Goal: Information Seeking & Learning: Learn about a topic

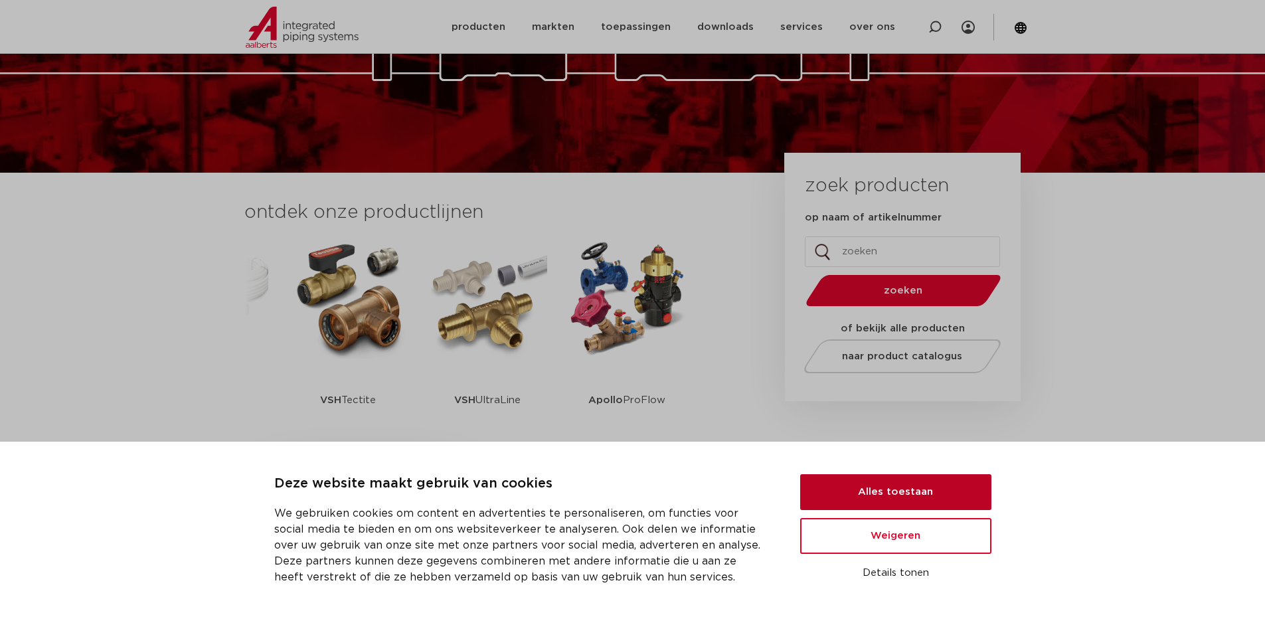
click at [886, 493] on button "Alles toestaan" at bounding box center [895, 492] width 191 height 36
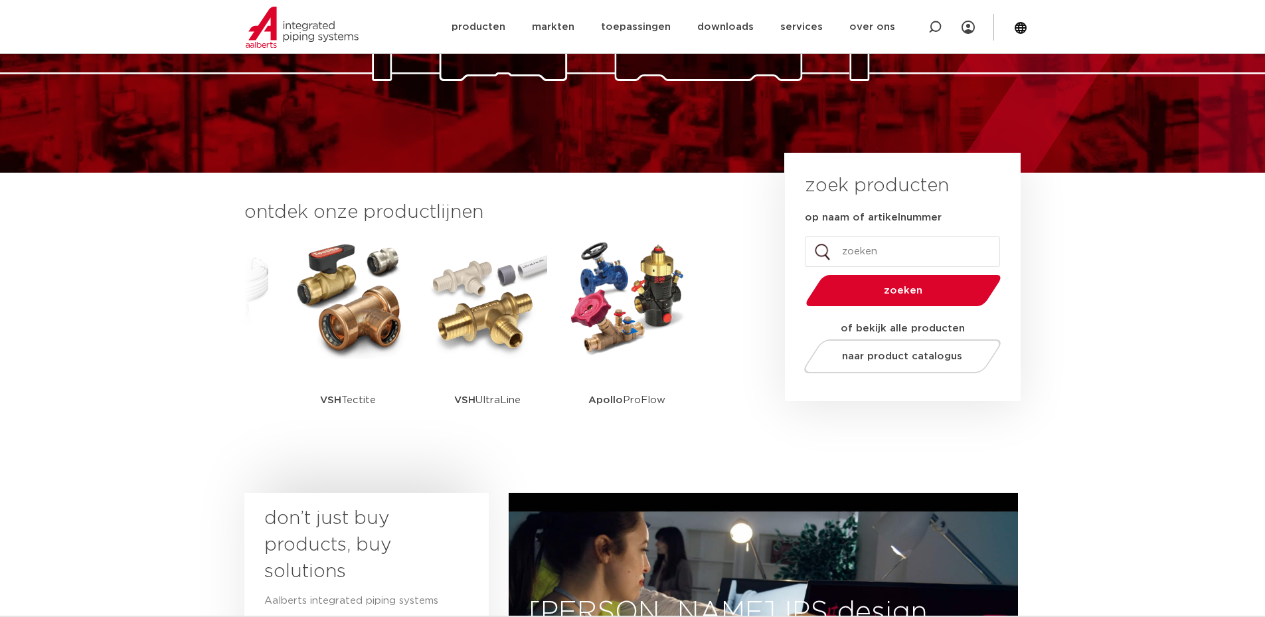
click at [866, 244] on input "op naam of artikelnummer" at bounding box center [902, 251] width 195 height 31
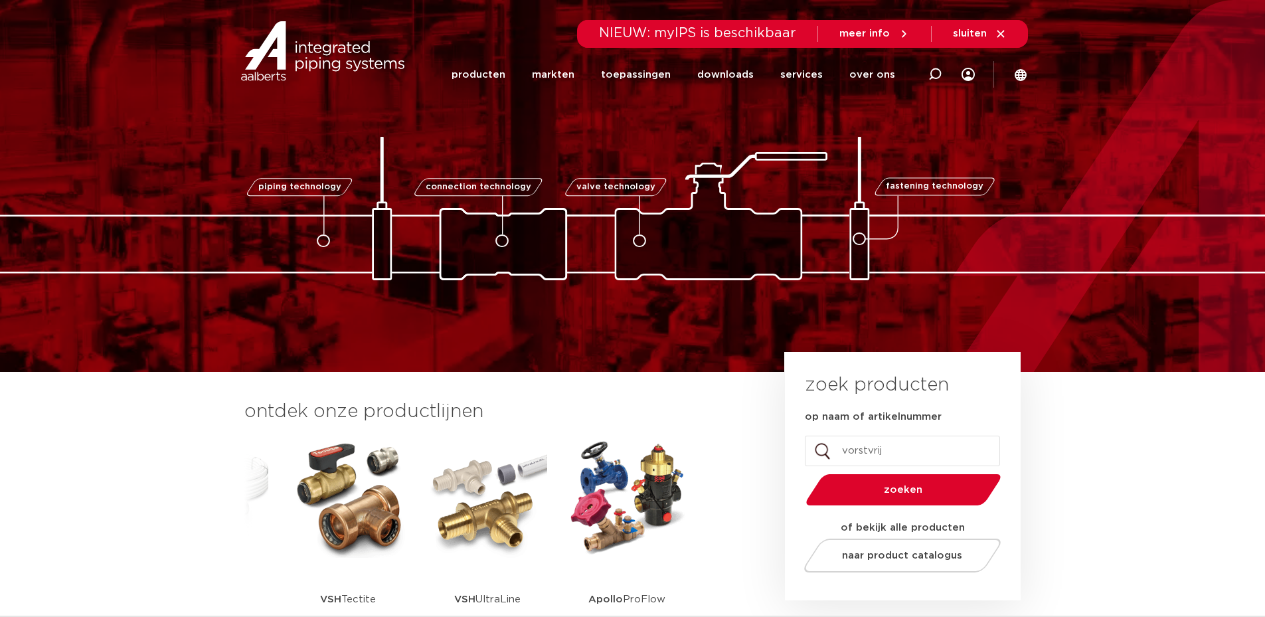
type input "vorstvrij"
click at [800, 473] on button "zoeken" at bounding box center [903, 490] width 206 height 34
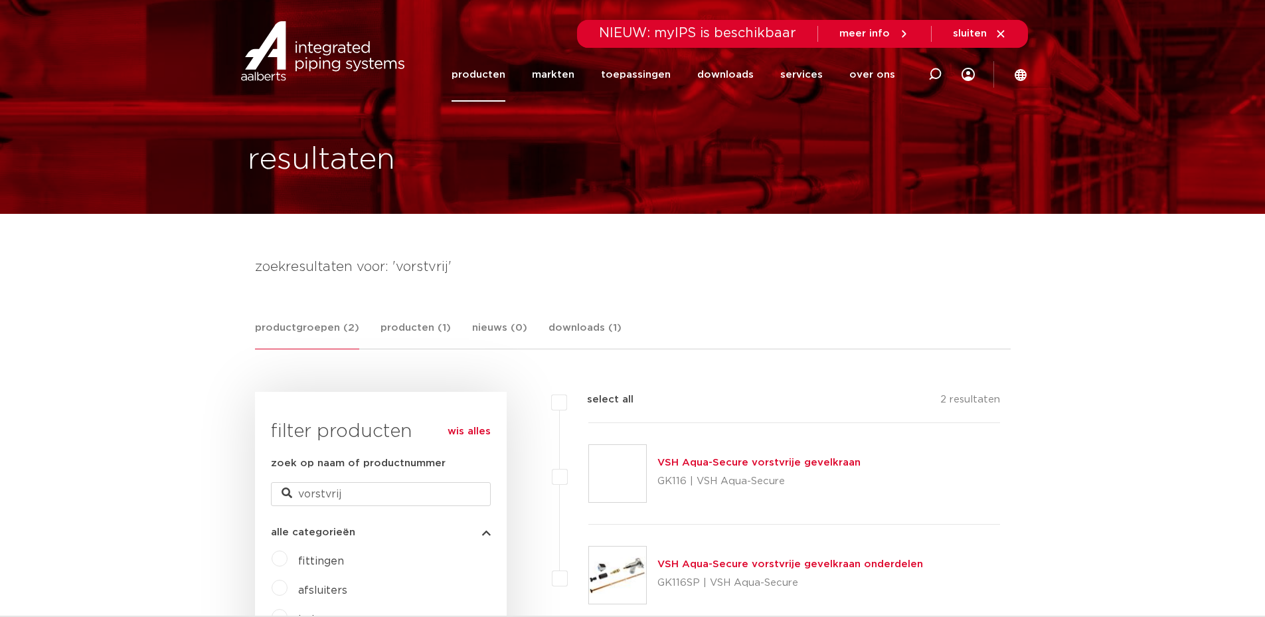
click at [692, 460] on link "VSH Aqua-Secure vorstvrije gevelkraan" at bounding box center [758, 462] width 203 height 10
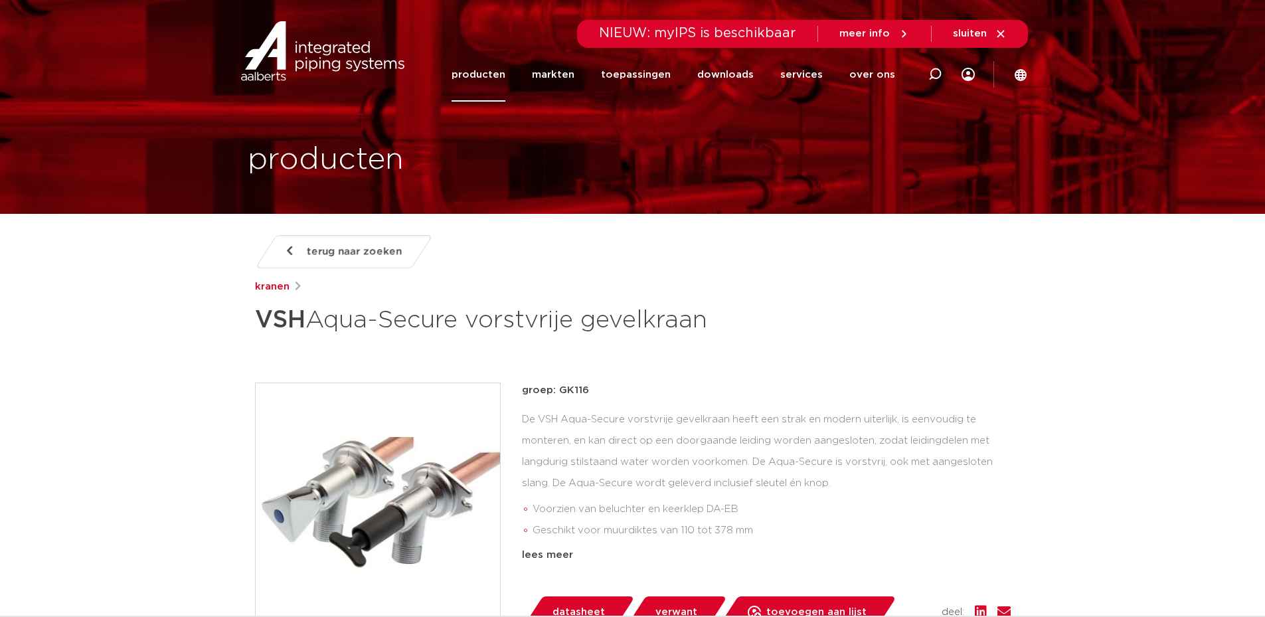
drag, startPoint x: 920, startPoint y: 78, endPoint x: 928, endPoint y: 78, distance: 8.0
click at [928, 78] on div at bounding box center [934, 74] width 53 height 54
click at [928, 78] on input "Zoeken" at bounding box center [736, 72] width 418 height 27
type input "vorstbbestendig"
click button "Zoeken" at bounding box center [0, 0] width 0 height 0
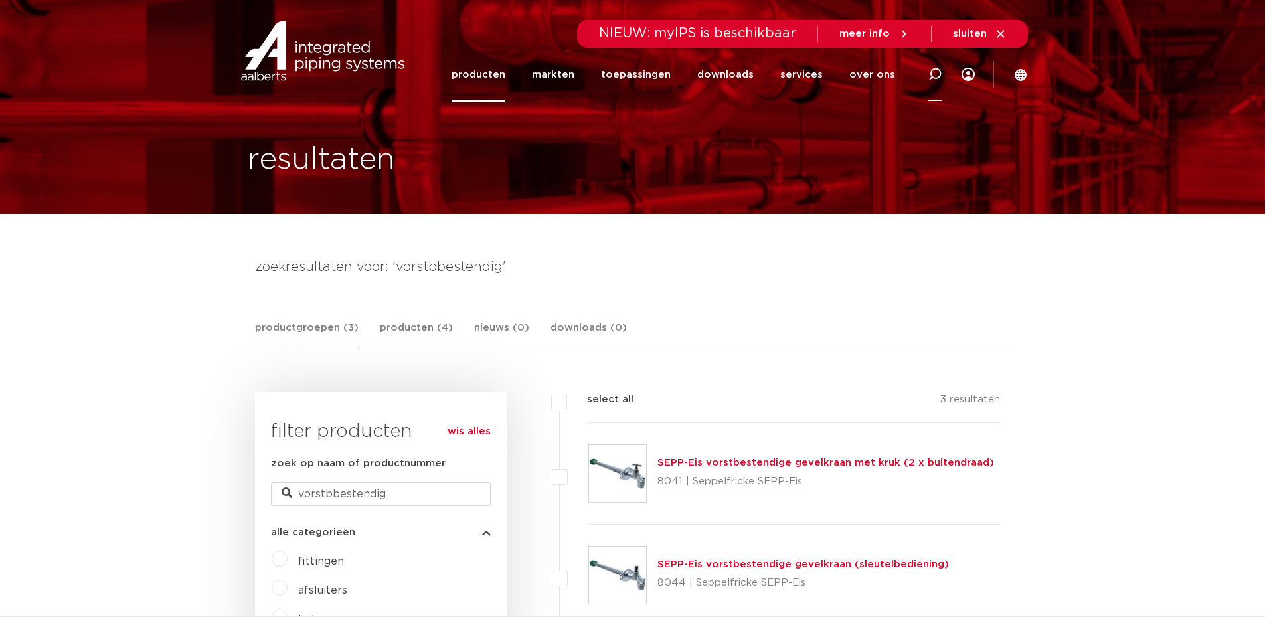
click at [937, 64] on div at bounding box center [934, 74] width 13 height 54
type input "vorstendig"
click button "Zoeken" at bounding box center [0, 0] width 0 height 0
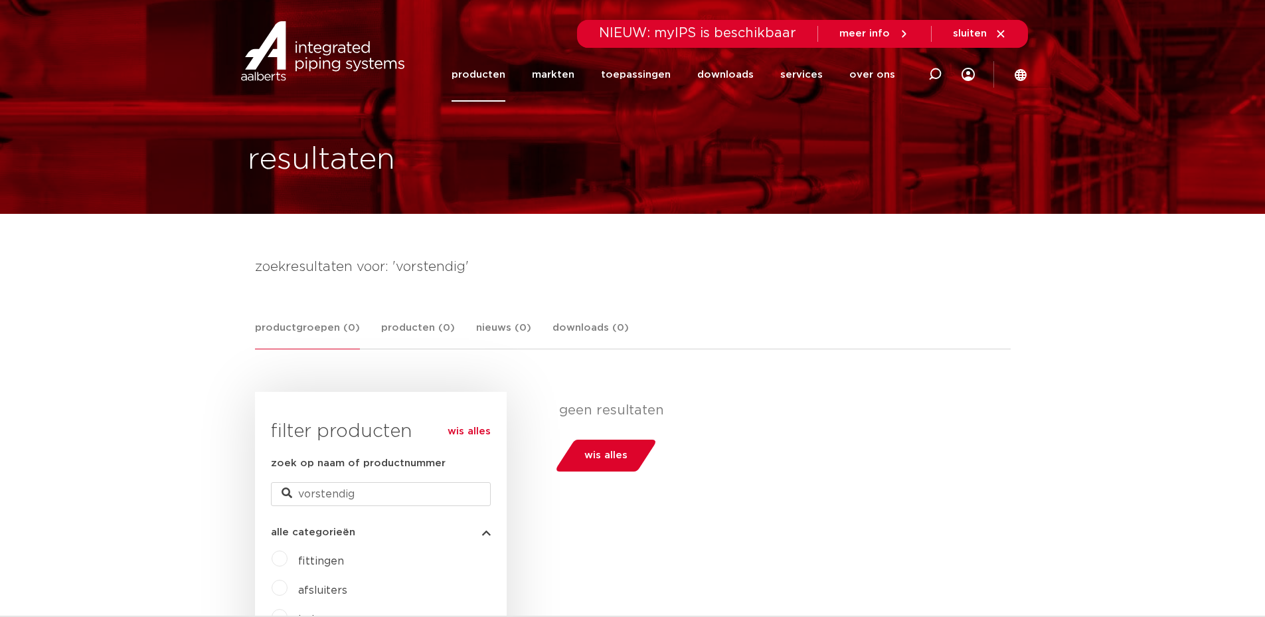
click at [621, 447] on span "wis alles" at bounding box center [605, 455] width 43 height 21
click at [939, 72] on icon at bounding box center [934, 74] width 13 height 13
paste input "4244011"
type input "4244011"
click button "Zoeken" at bounding box center [0, 0] width 0 height 0
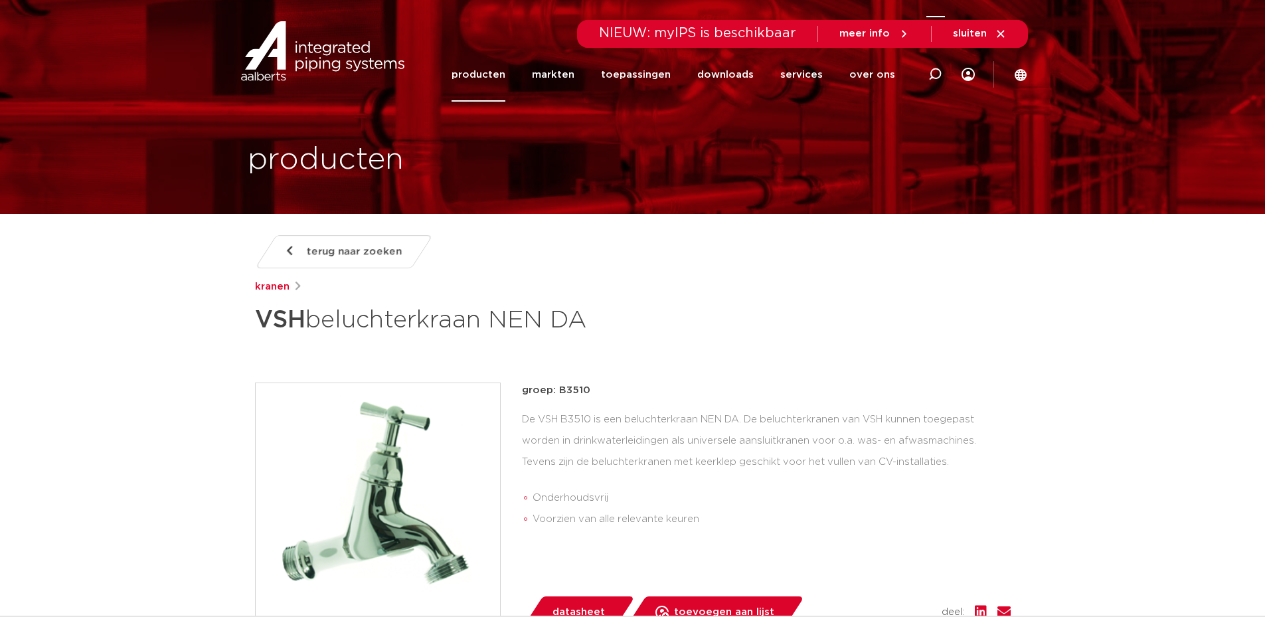
click at [936, 63] on div at bounding box center [934, 74] width 13 height 54
type input "buitenkraan"
click button "Zoeken" at bounding box center [0, 0] width 0 height 0
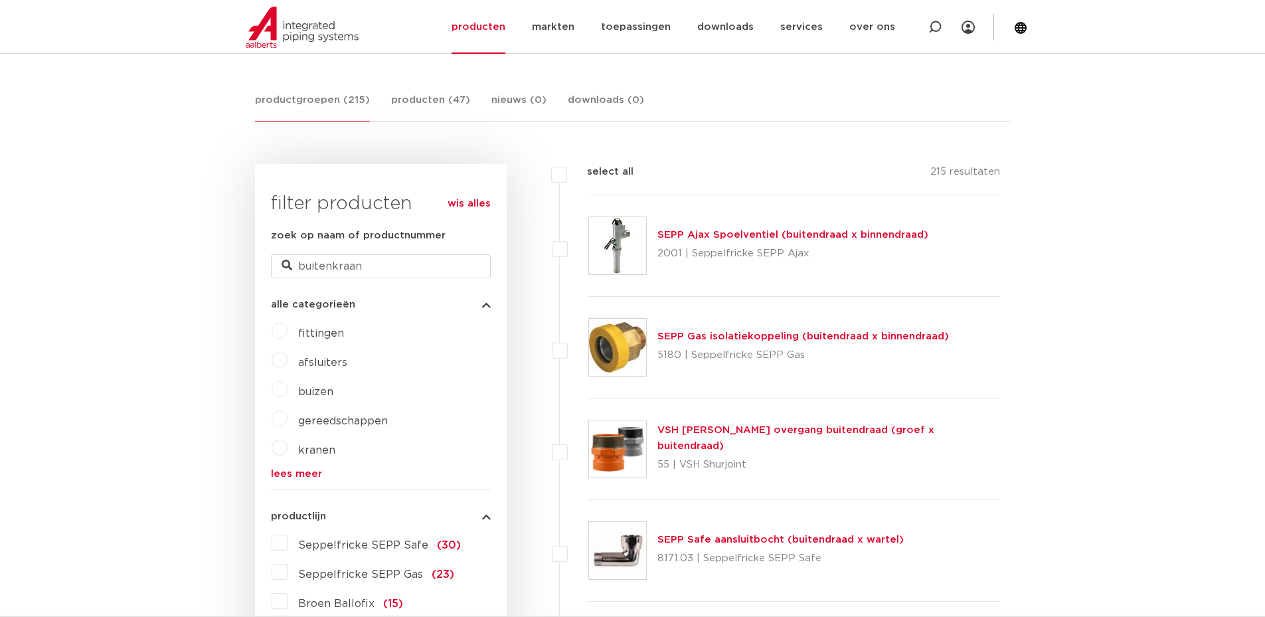
scroll to position [199, 0]
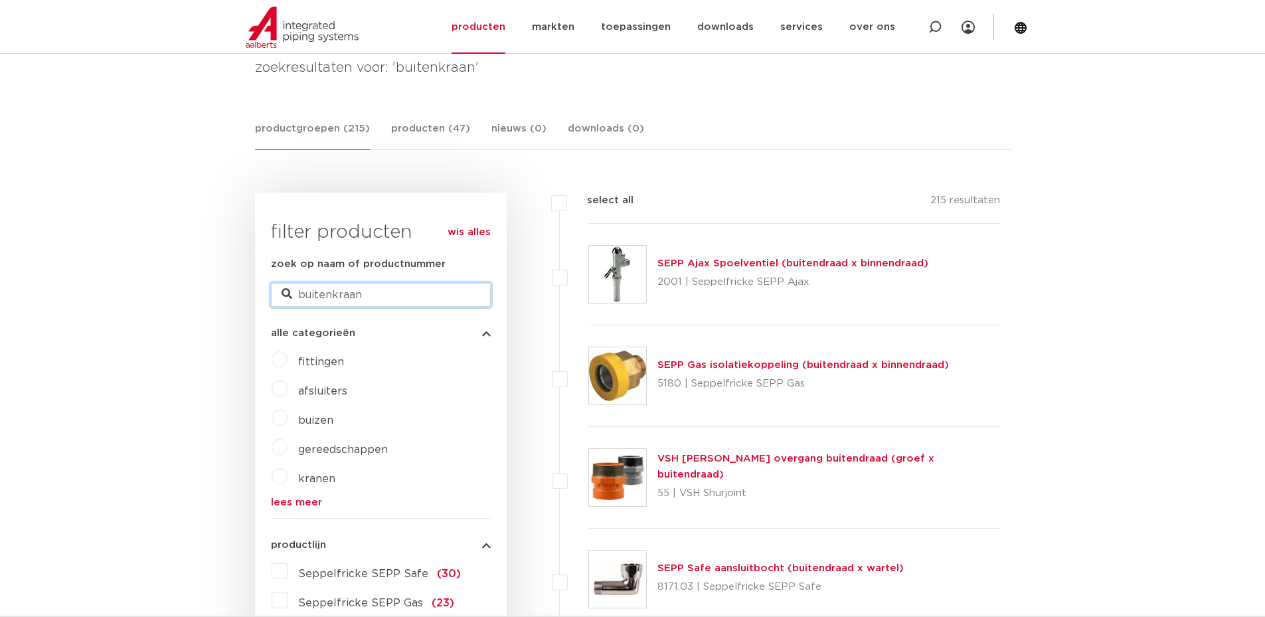
drag, startPoint x: 397, startPoint y: 293, endPoint x: 157, endPoint y: 299, distance: 239.8
type input "binnenwerk vorstvij"
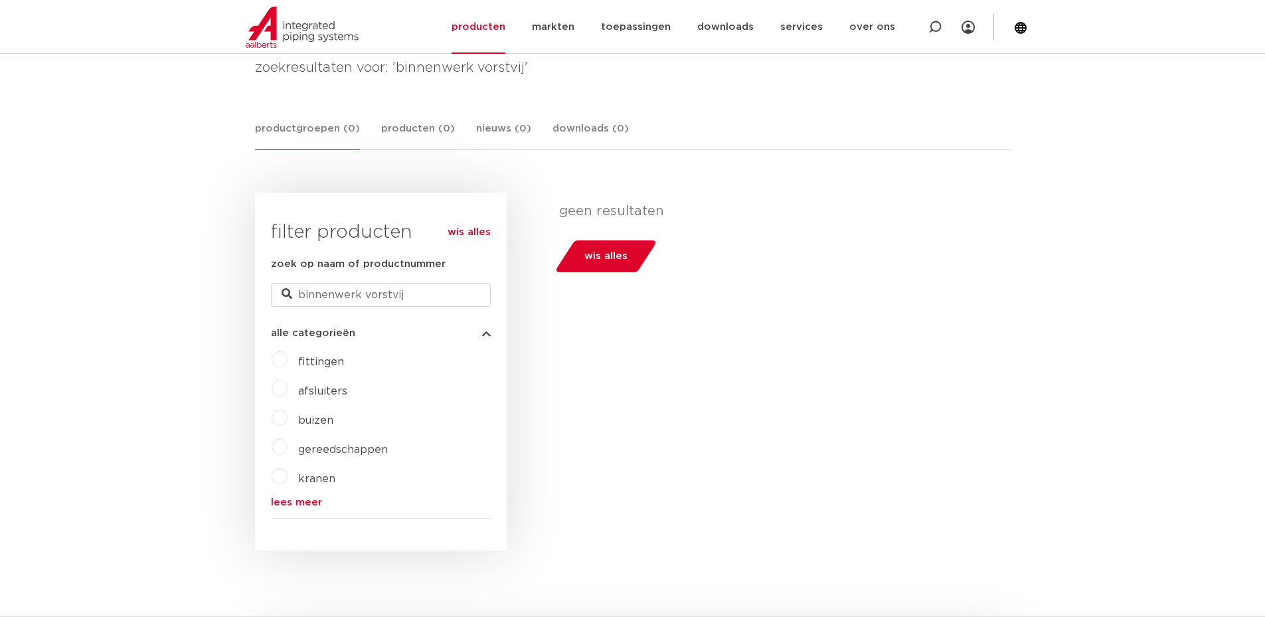
click at [594, 248] on span "wis alles" at bounding box center [605, 256] width 43 height 21
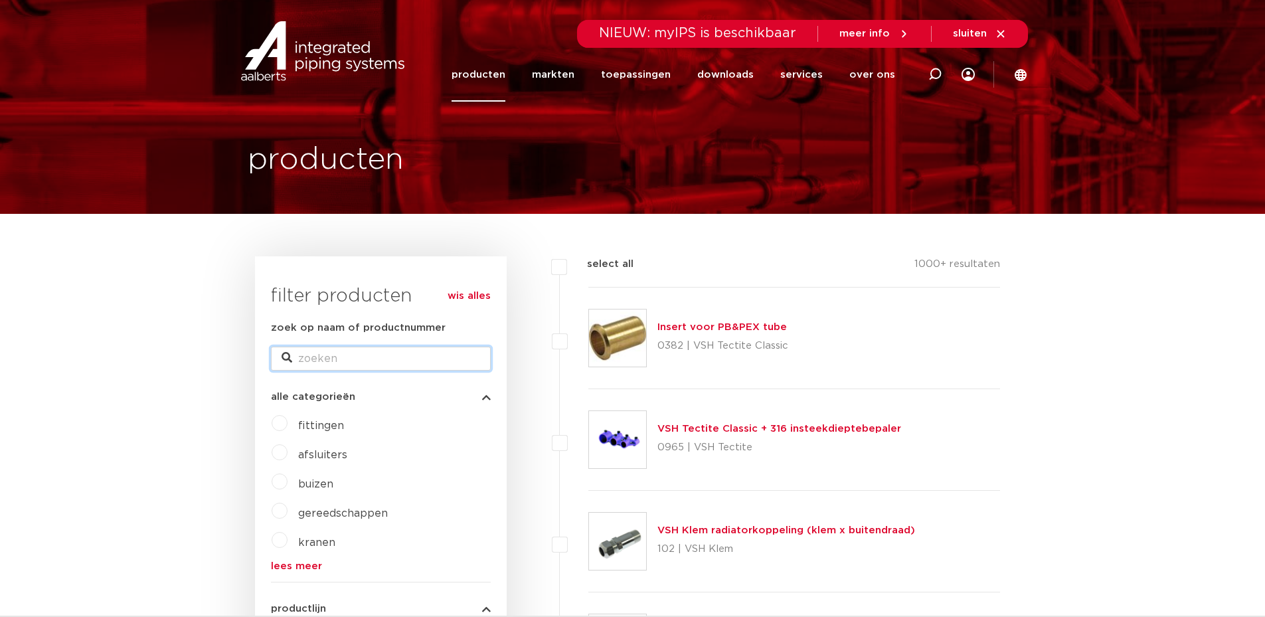
click at [363, 359] on input "zoek op naam of productnummer" at bounding box center [381, 359] width 220 height 24
type input "b"
type input "kraandeel"
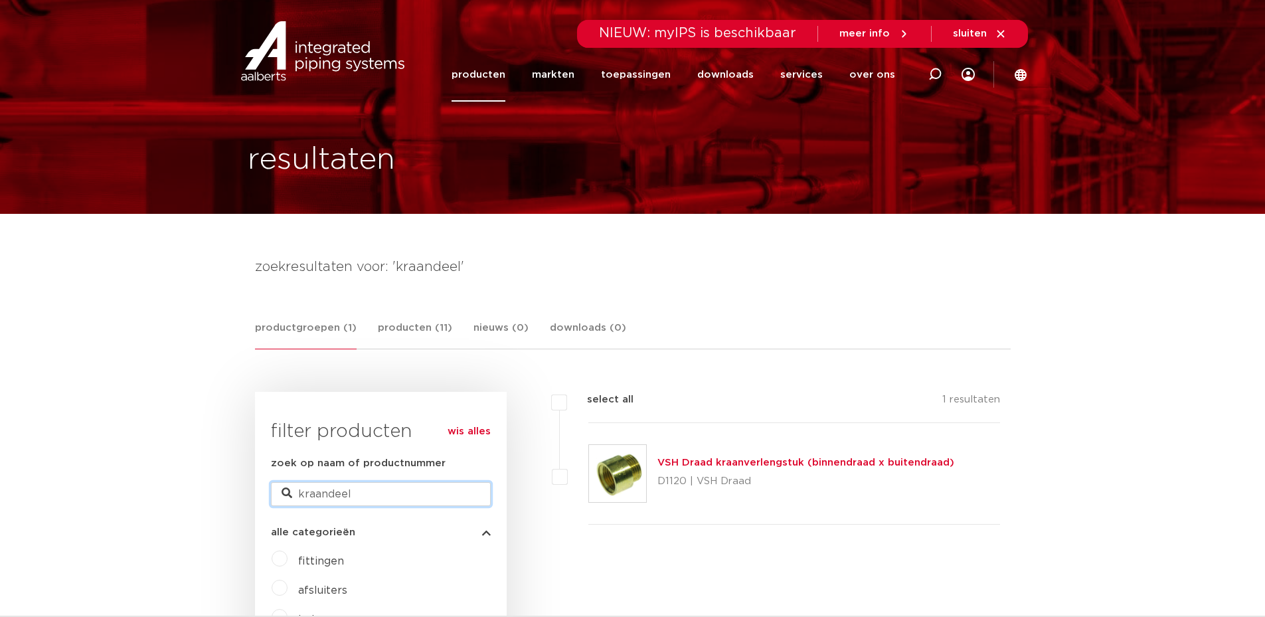
drag, startPoint x: 372, startPoint y: 491, endPoint x: 173, endPoint y: 507, distance: 199.2
type input "beluchter"
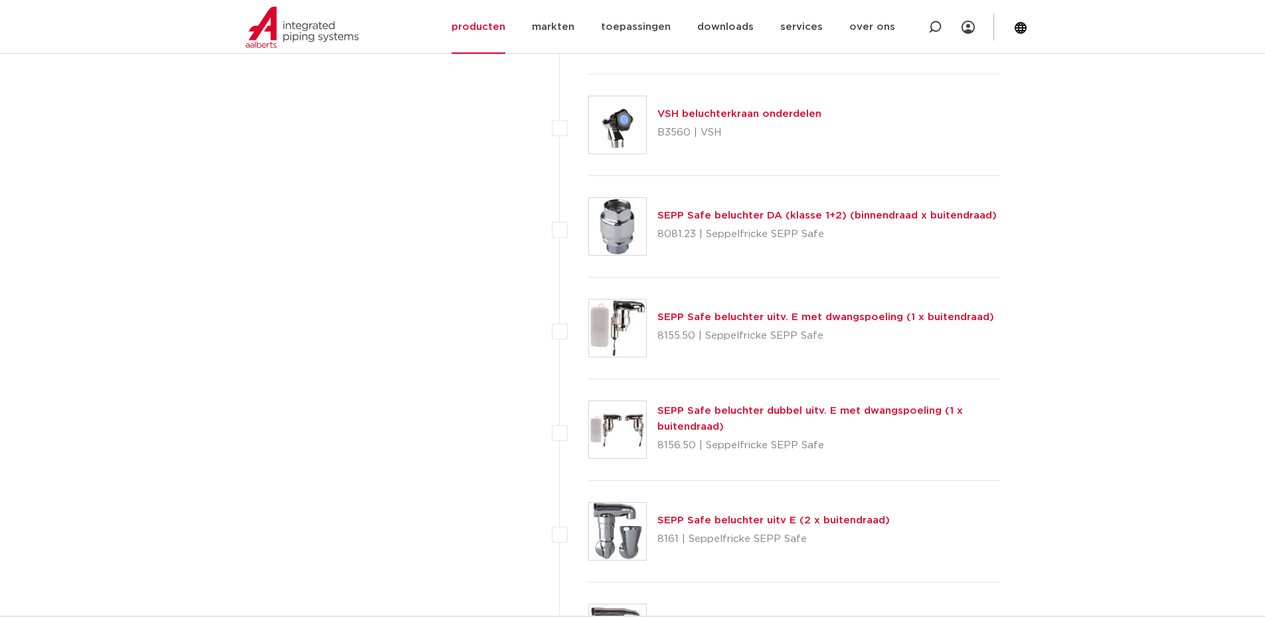
scroll to position [1925, 0]
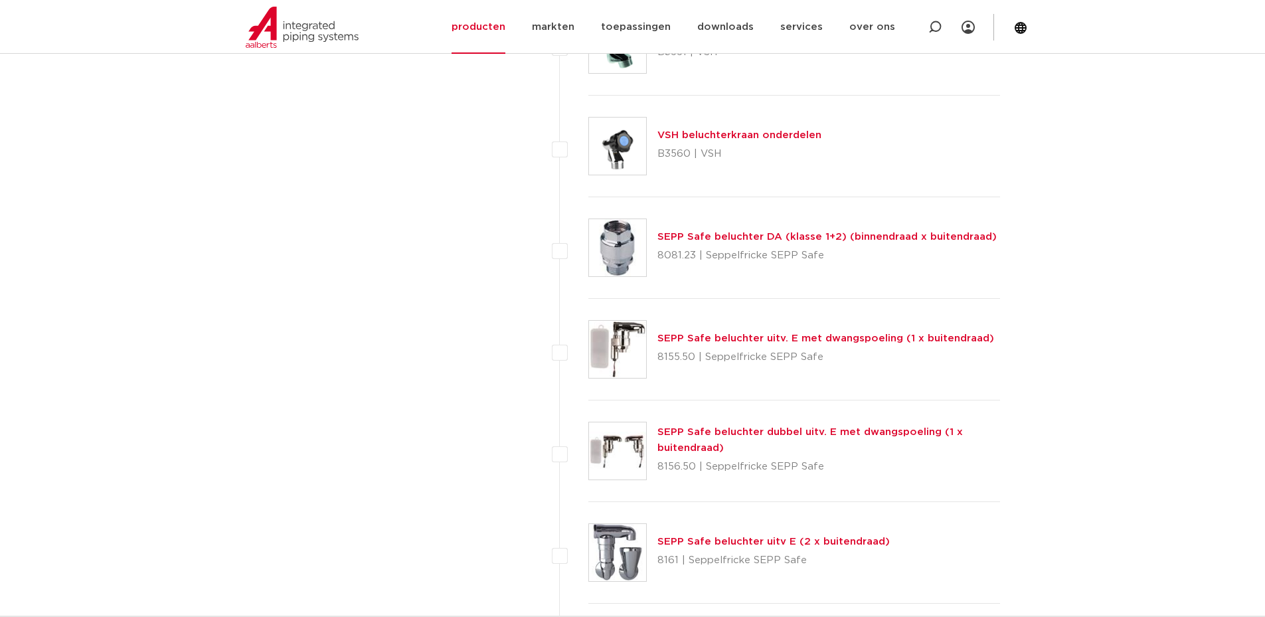
drag, startPoint x: 728, startPoint y: 265, endPoint x: 789, endPoint y: 266, distance: 61.1
click at [789, 266] on div "SEPP Safe beluchter DA (klasse 1+2) (binnendraad x buitendraad) 8081.23 | Seppe…" at bounding box center [794, 248] width 412 height 102
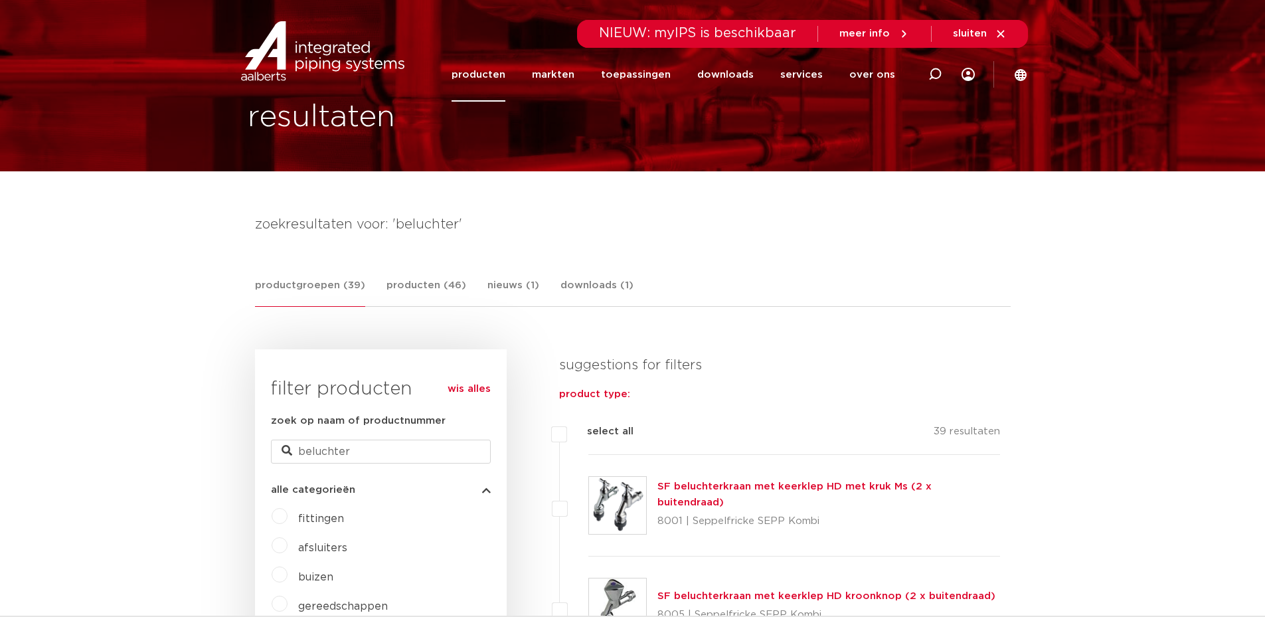
scroll to position [0, 0]
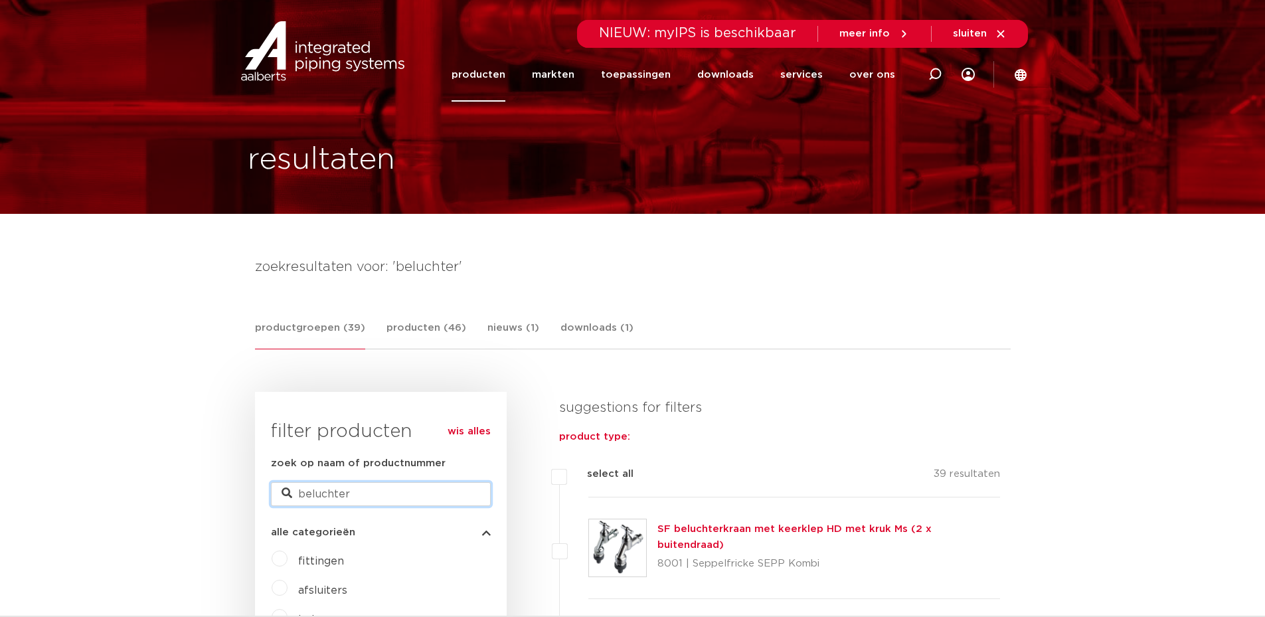
drag, startPoint x: 325, startPoint y: 491, endPoint x: 335, endPoint y: 491, distance: 10.0
click at [325, 492] on input "beluchter" at bounding box center [381, 494] width 220 height 24
drag, startPoint x: 360, startPoint y: 499, endPoint x: 102, endPoint y: 475, distance: 259.3
type input "sep eis"
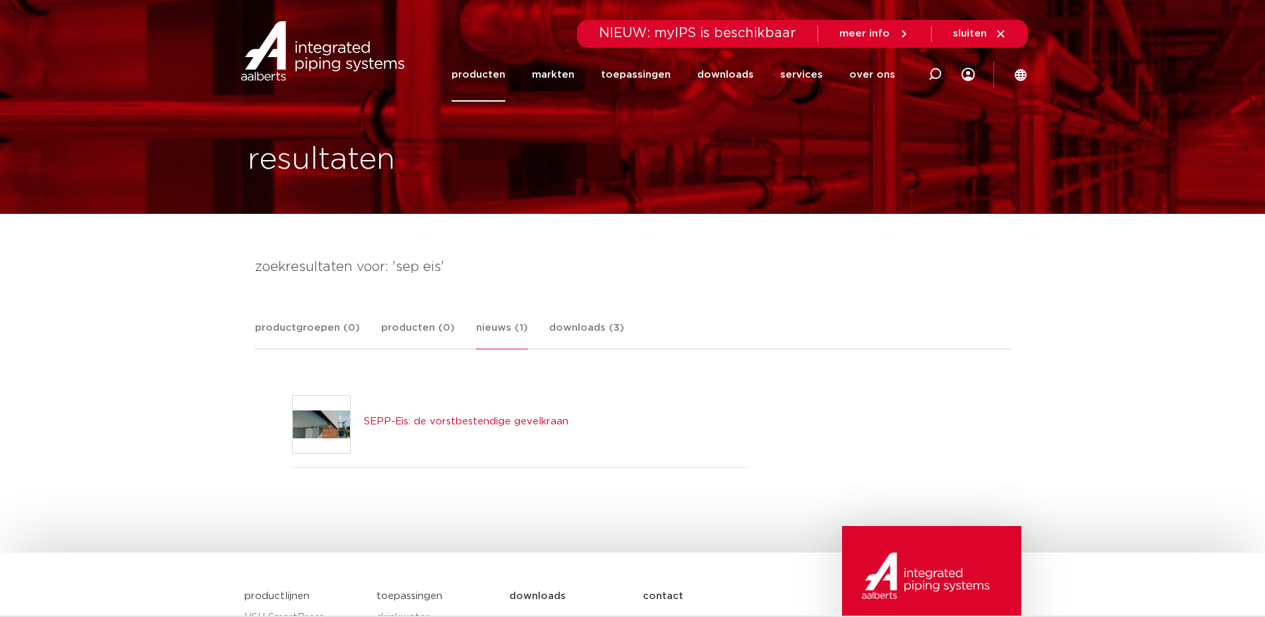
click at [471, 419] on link "SEPP-Eis: de vorstbestendige gevelkraan" at bounding box center [466, 421] width 204 height 10
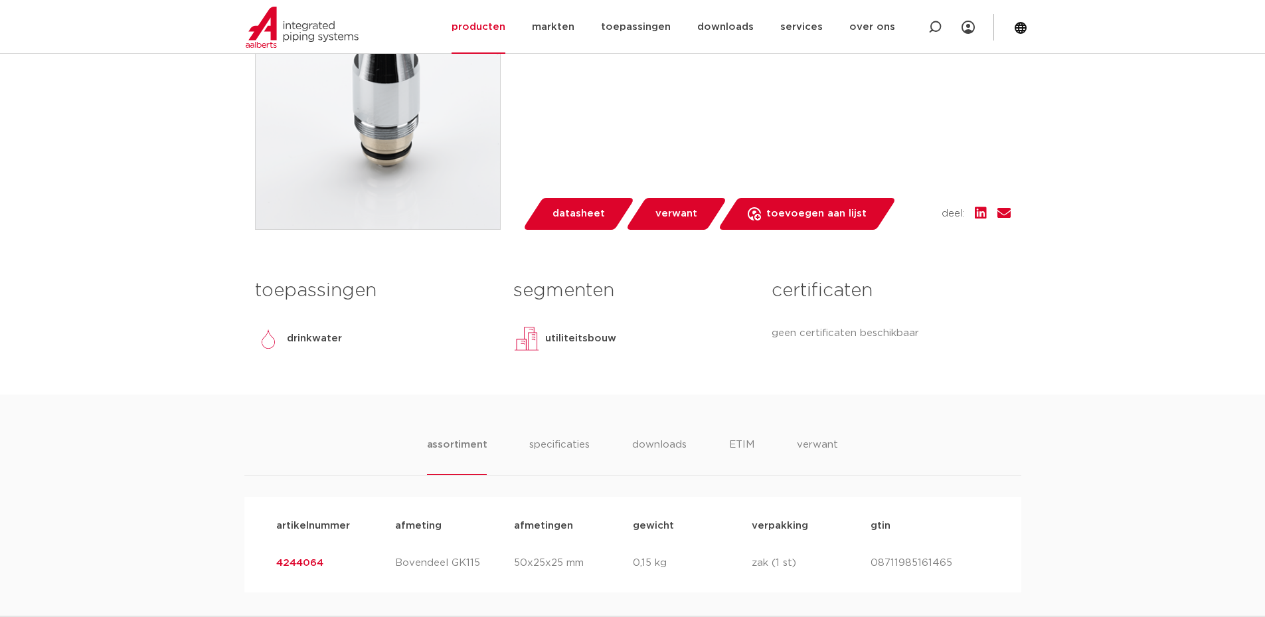
scroll to position [398, 0]
click at [560, 220] on span "datasheet" at bounding box center [578, 213] width 52 height 21
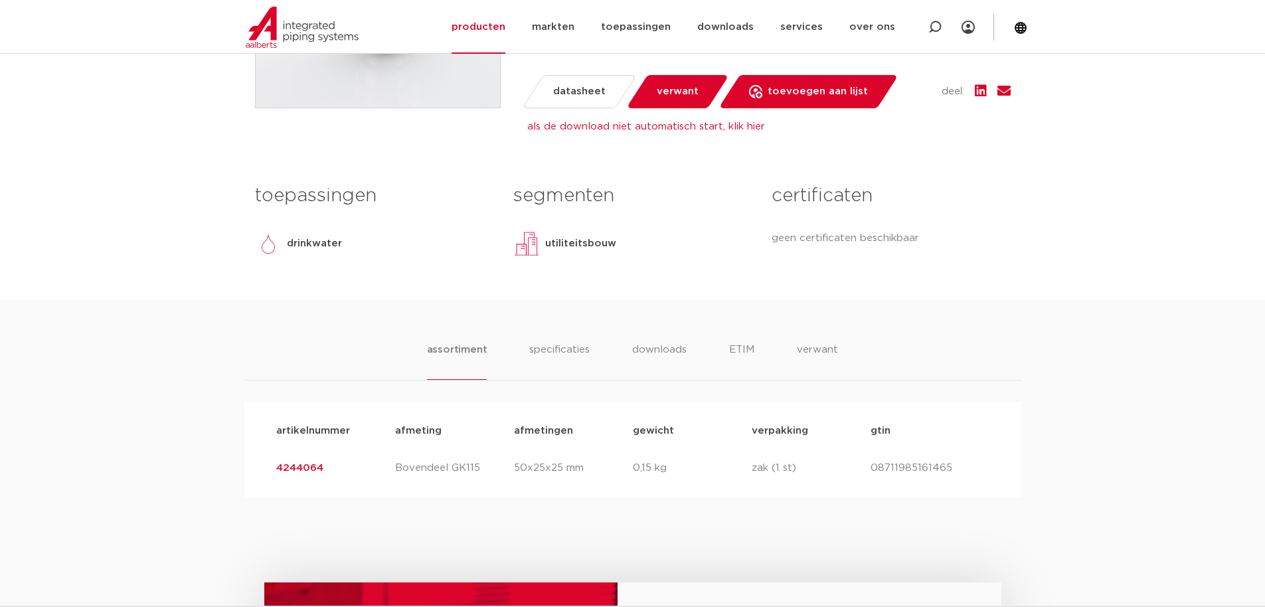
scroll to position [531, 0]
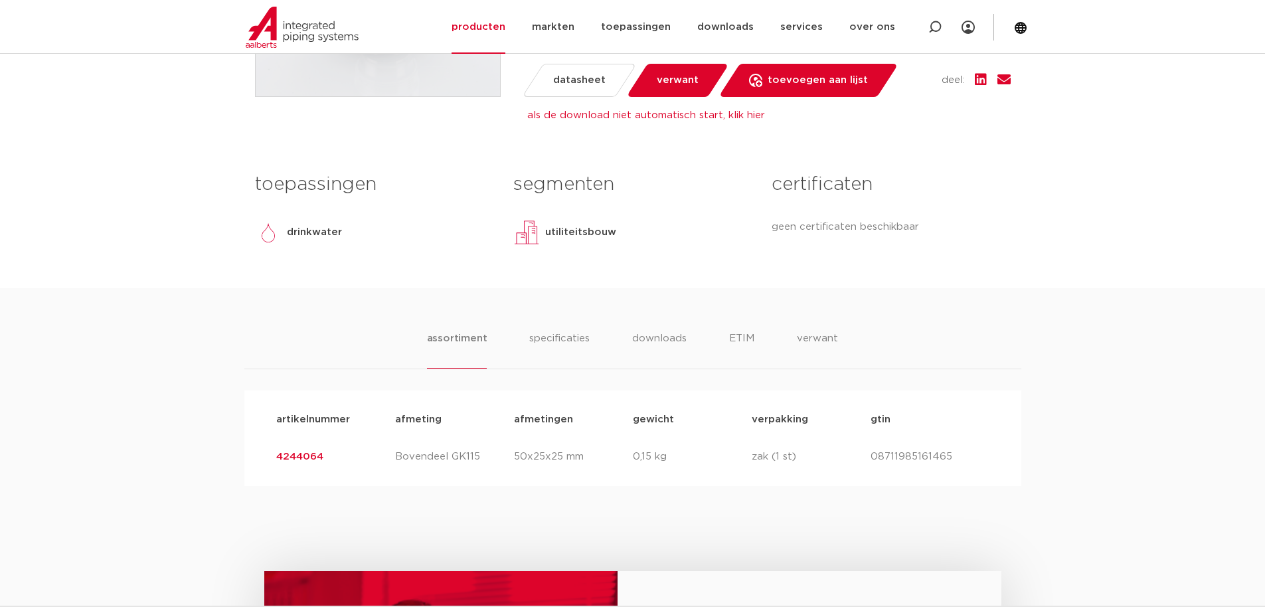
drag, startPoint x: 440, startPoint y: 457, endPoint x: 657, endPoint y: 455, distance: 217.1
click at [656, 455] on div "artikelnummer 4244064 afmeting Bovendeel GK115 afmetingen 50x25x25 mm gewicht 0…" at bounding box center [633, 456] width 734 height 37
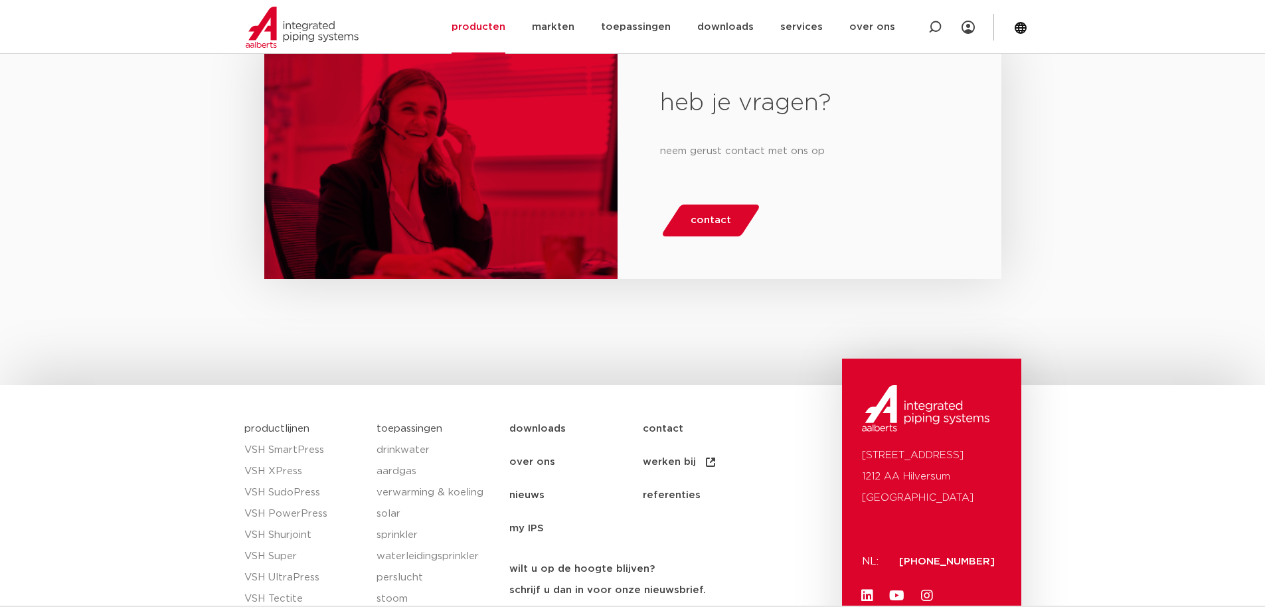
scroll to position [598, 0]
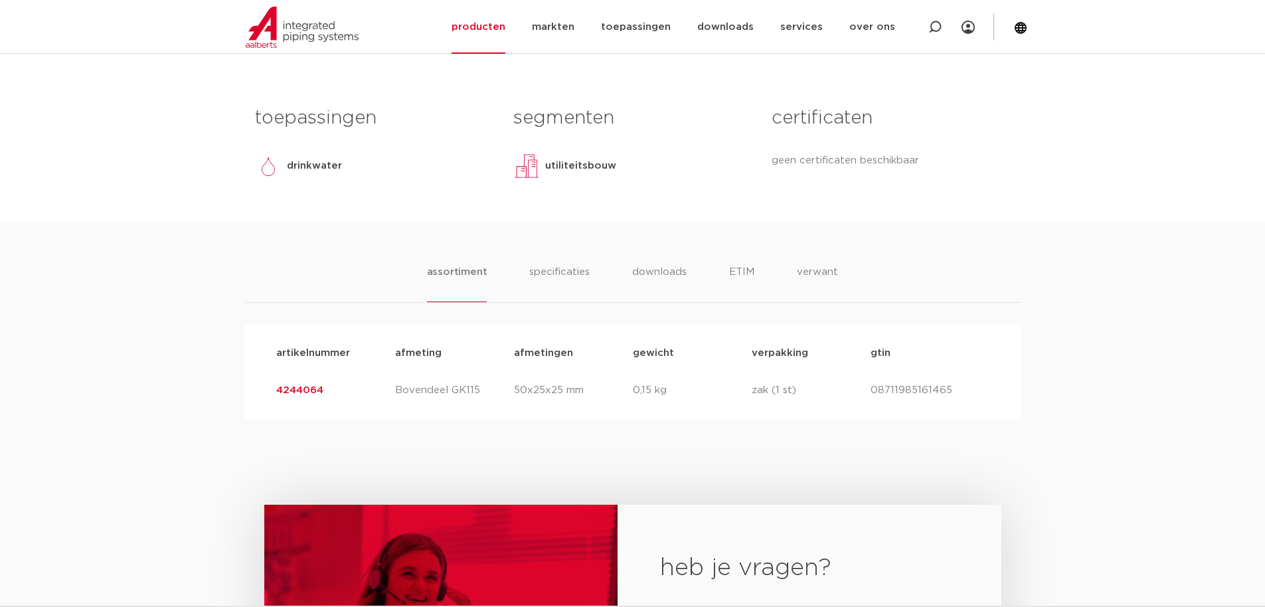
click at [304, 390] on link "4244064" at bounding box center [299, 390] width 47 height 10
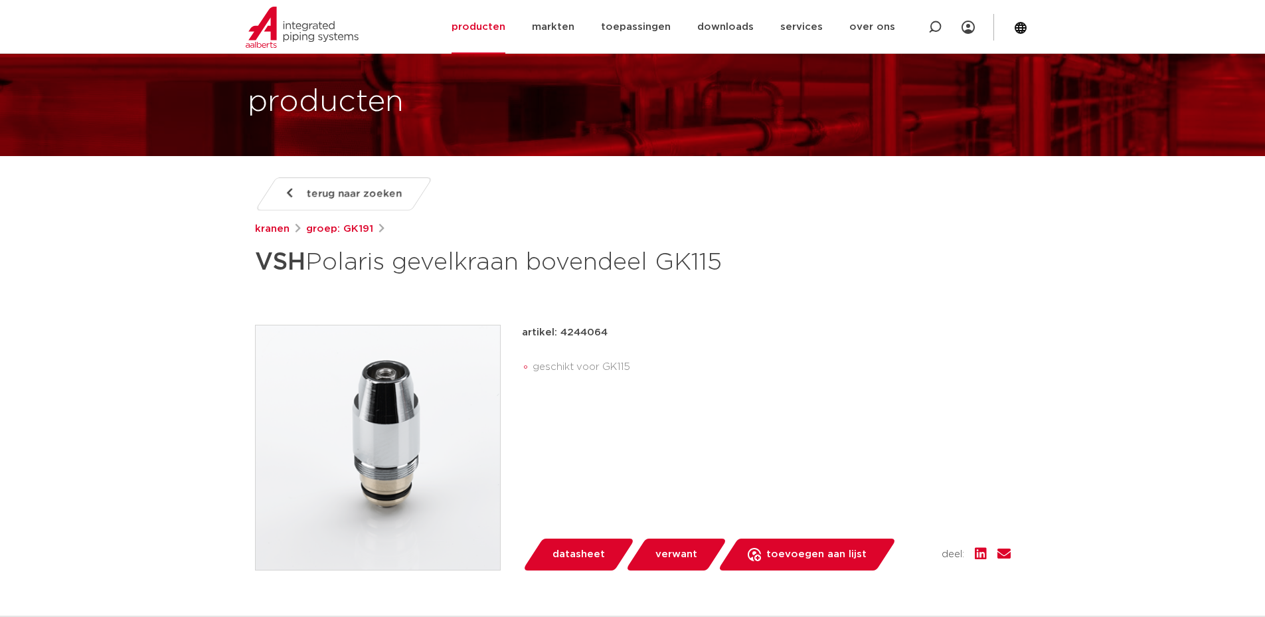
scroll to position [133, 0]
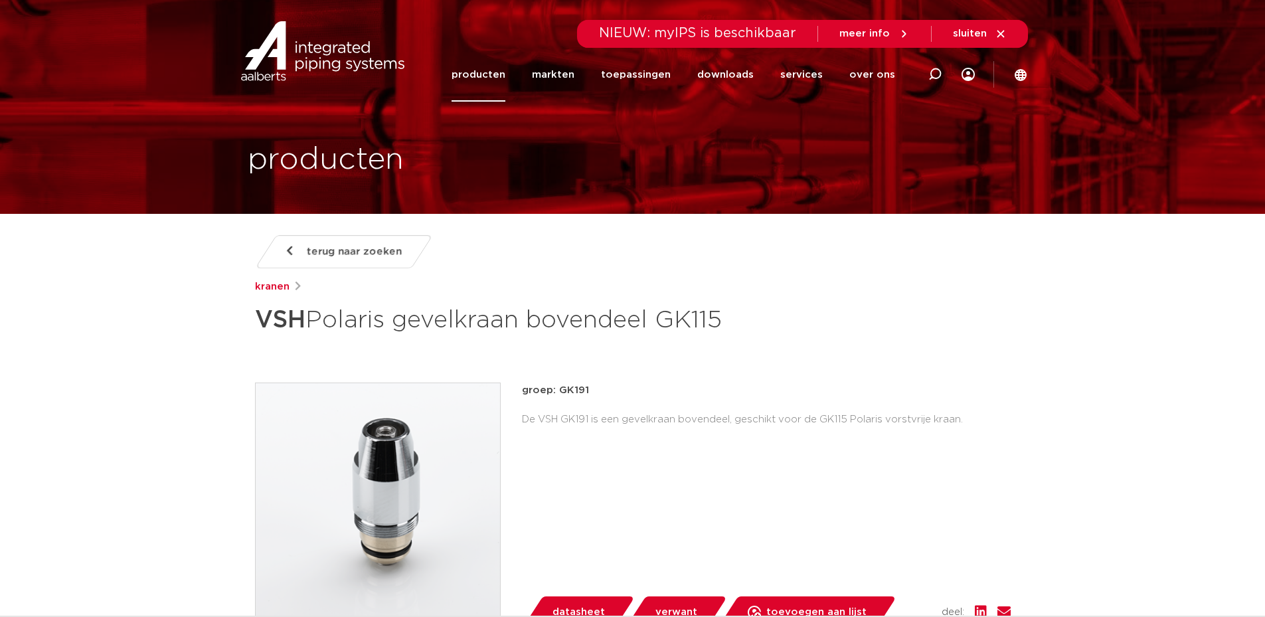
click at [988, 30] on span "sluiten" at bounding box center [980, 34] width 54 height 12
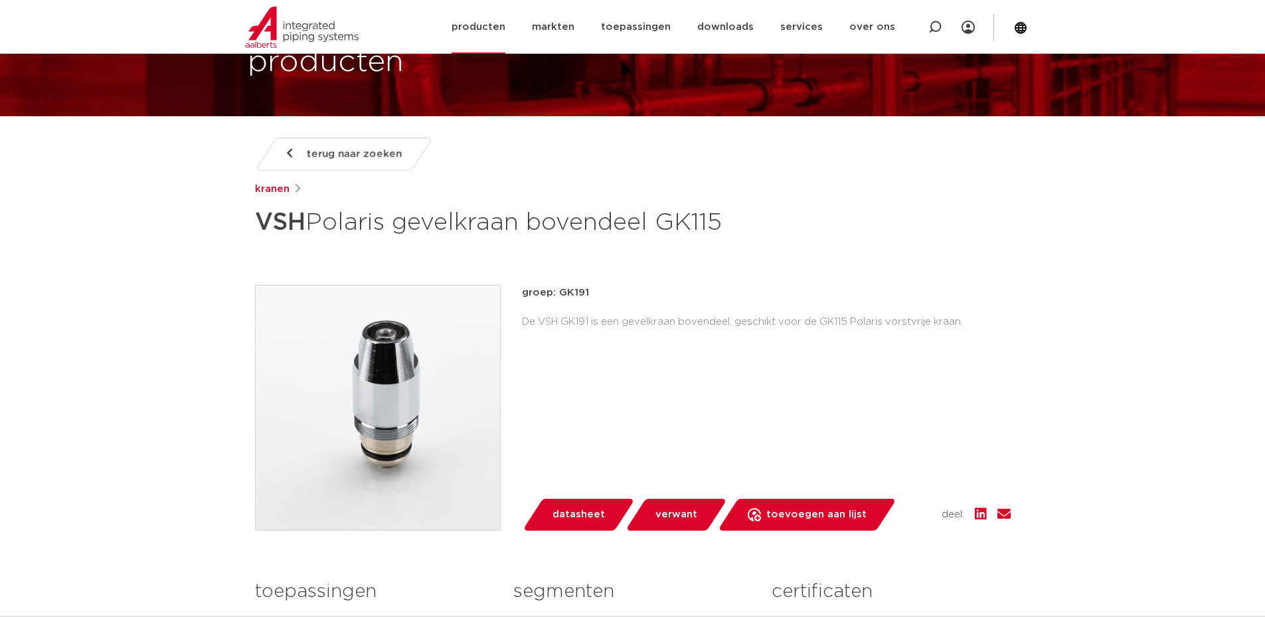
scroll to position [109, 0]
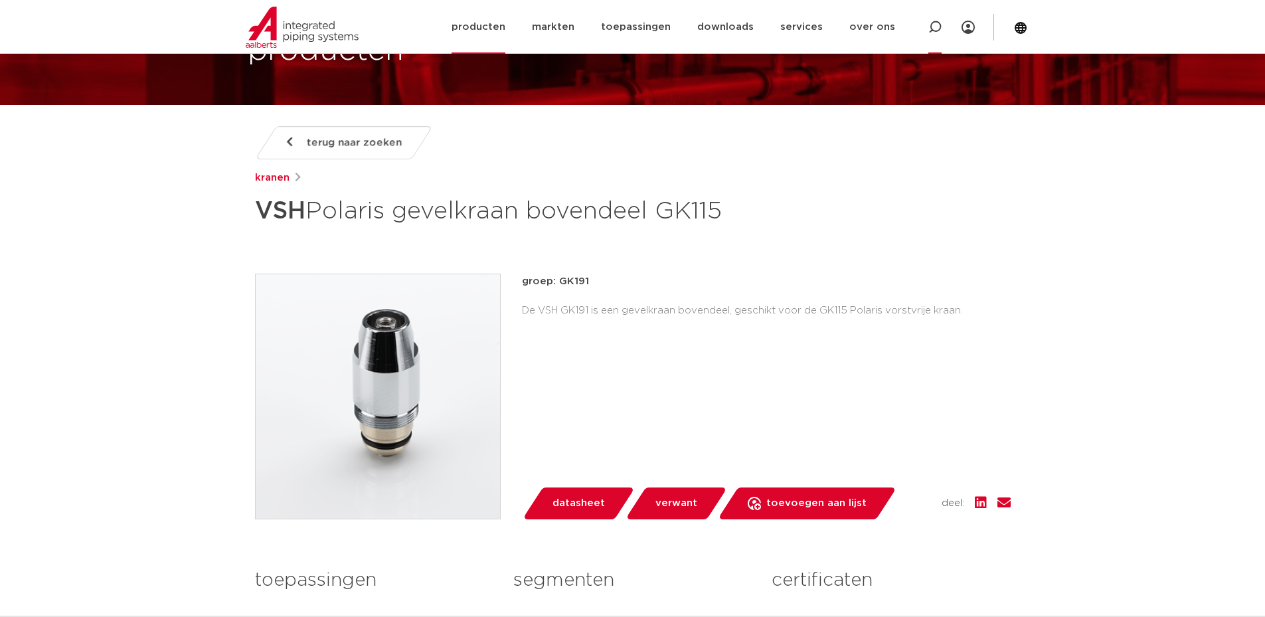
click at [924, 28] on div at bounding box center [934, 27] width 53 height 54
click at [933, 30] on div at bounding box center [938, 27] width 26 height 60
click at [929, 24] on div at bounding box center [934, 27] width 53 height 54
type input "polaris"
click button "Zoeken" at bounding box center [0, 0] width 0 height 0
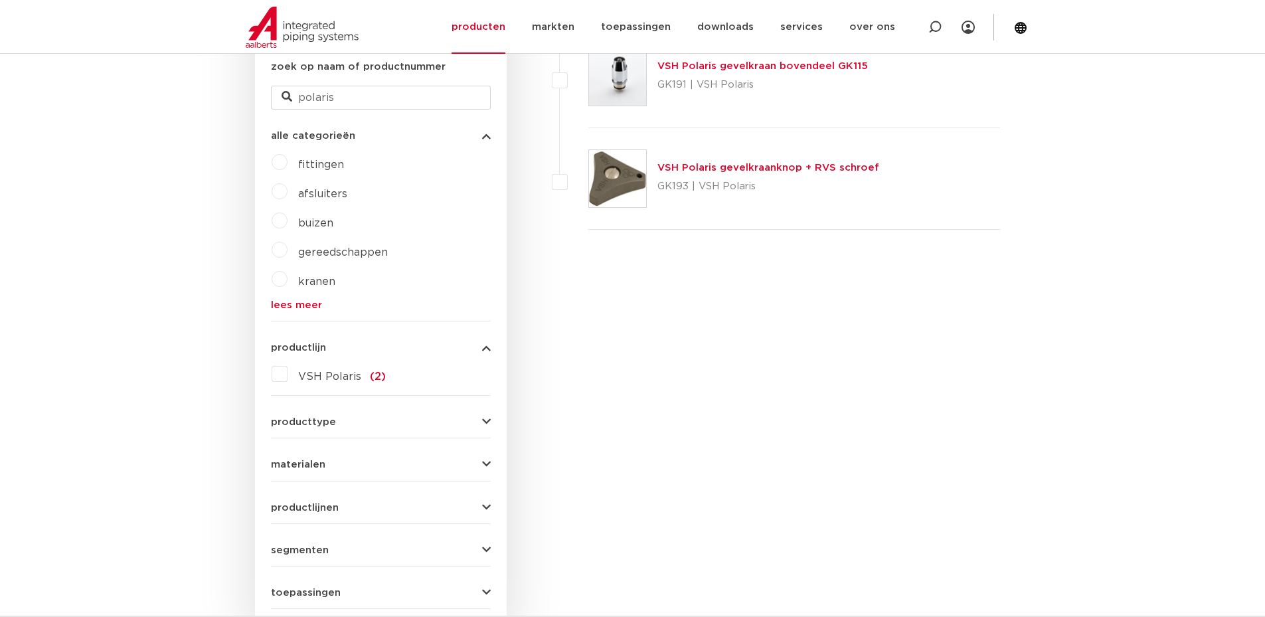
scroll to position [398, 0]
click at [342, 376] on span "VSH Polaris" at bounding box center [329, 374] width 63 height 11
click at [0, 0] on input "VSH Polaris (2)" at bounding box center [0, 0] width 0 height 0
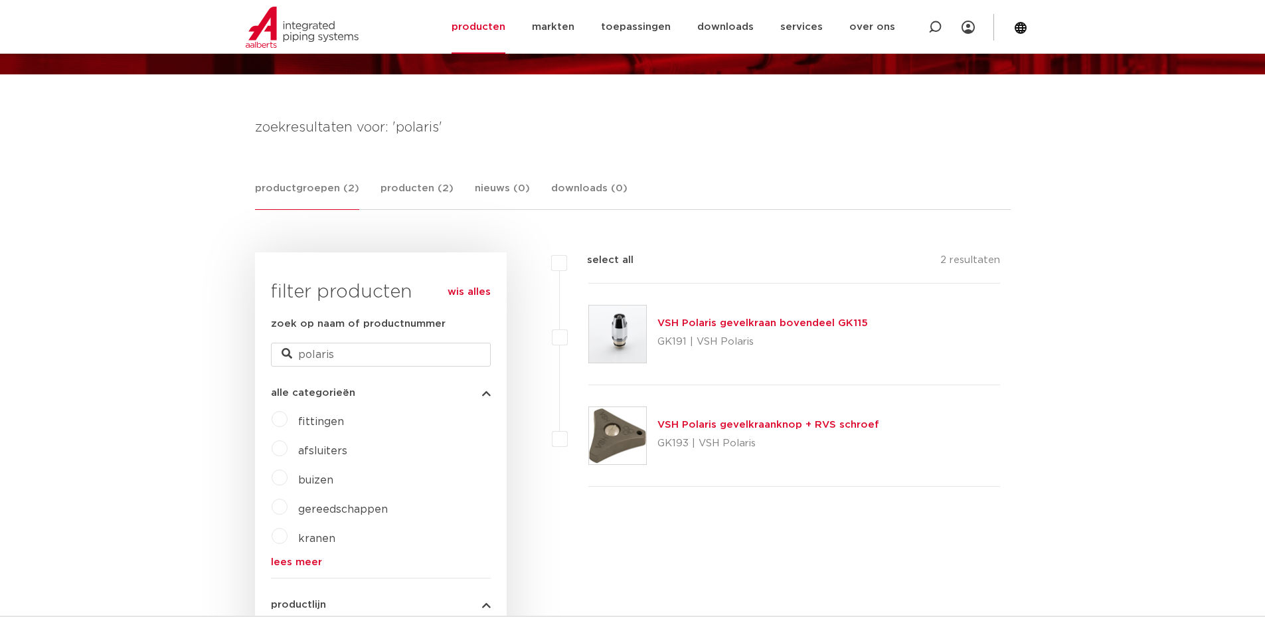
scroll to position [133, 0]
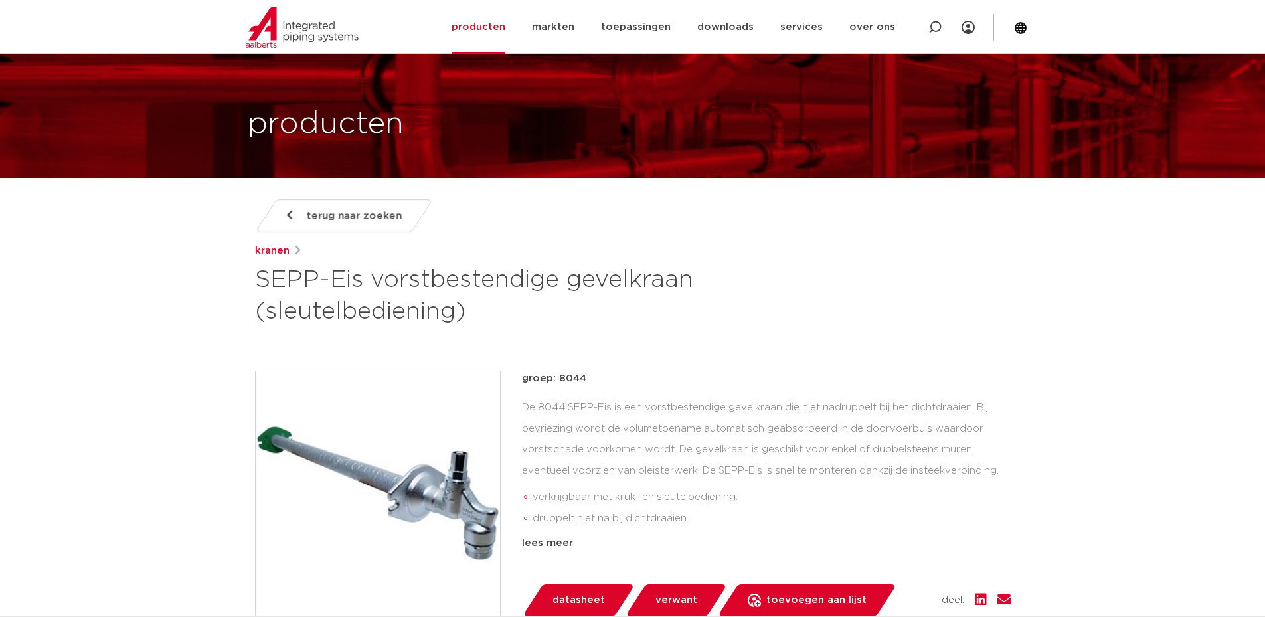
scroll to position [66, 0]
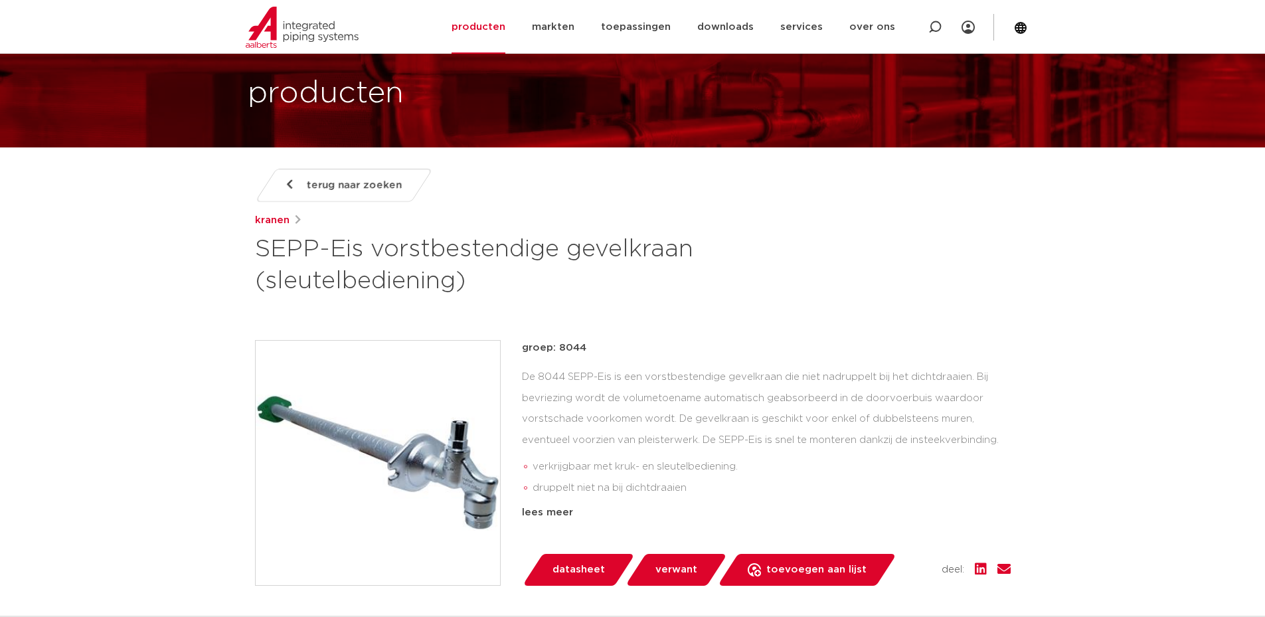
click at [809, 412] on div "De 8044 SEPP-Eis is een vorstbestendige gevelkraan die niet nadruppelt bij het …" at bounding box center [766, 432] width 489 height 133
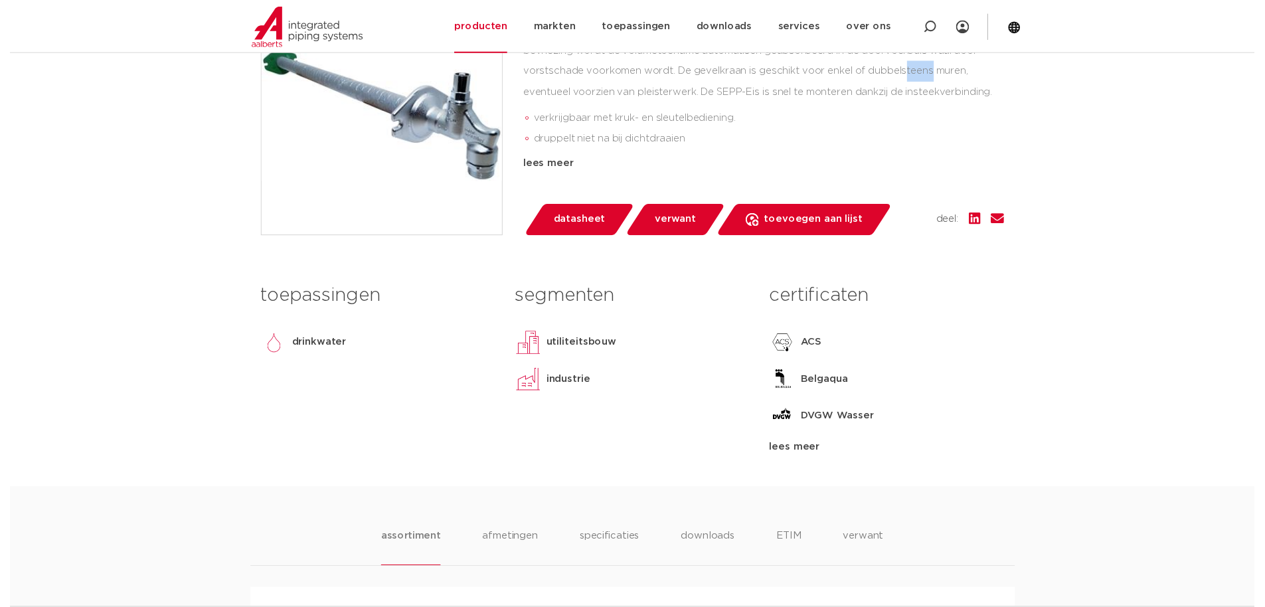
scroll to position [266, 0]
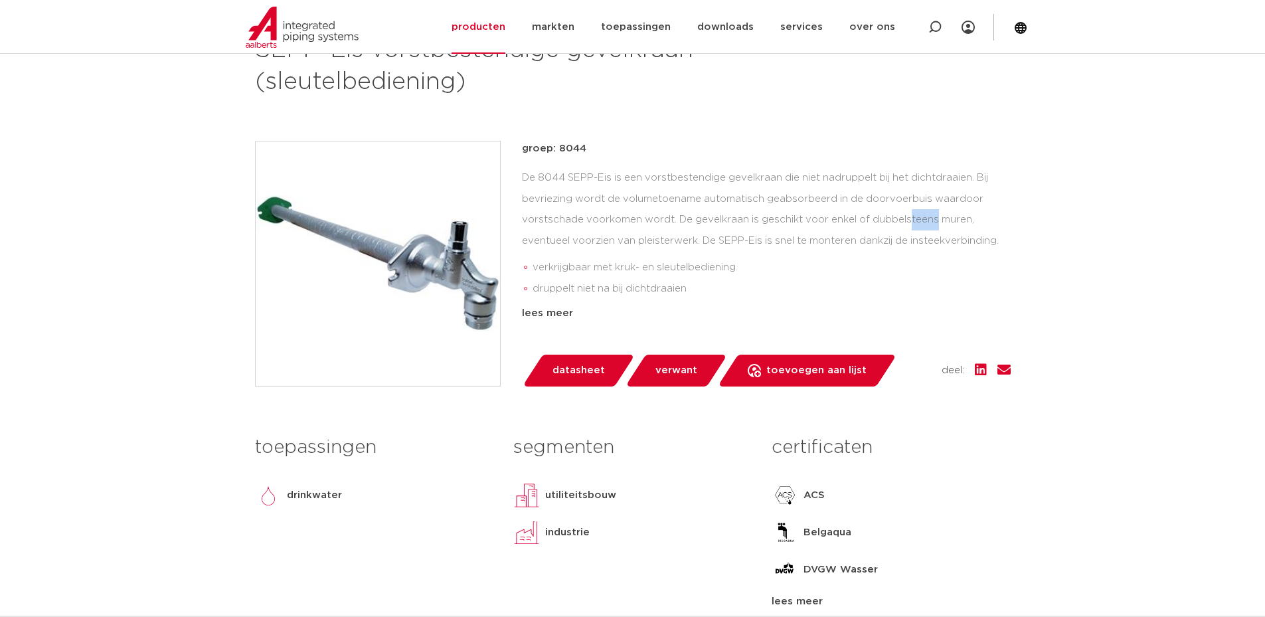
click at [569, 372] on span "datasheet" at bounding box center [578, 370] width 52 height 21
